Goal: Information Seeking & Learning: Learn about a topic

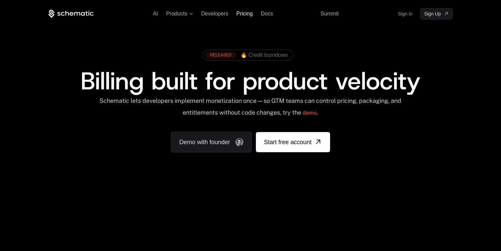
click at [246, 16] on span "Pricing" at bounding box center [245, 14] width 16 height 6
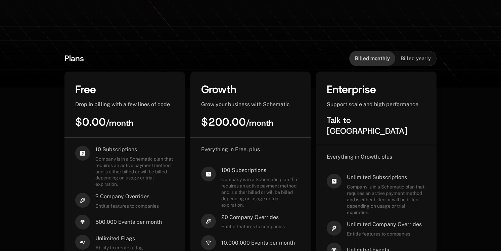
scroll to position [180, 0]
